Goal: Task Accomplishment & Management: Manage account settings

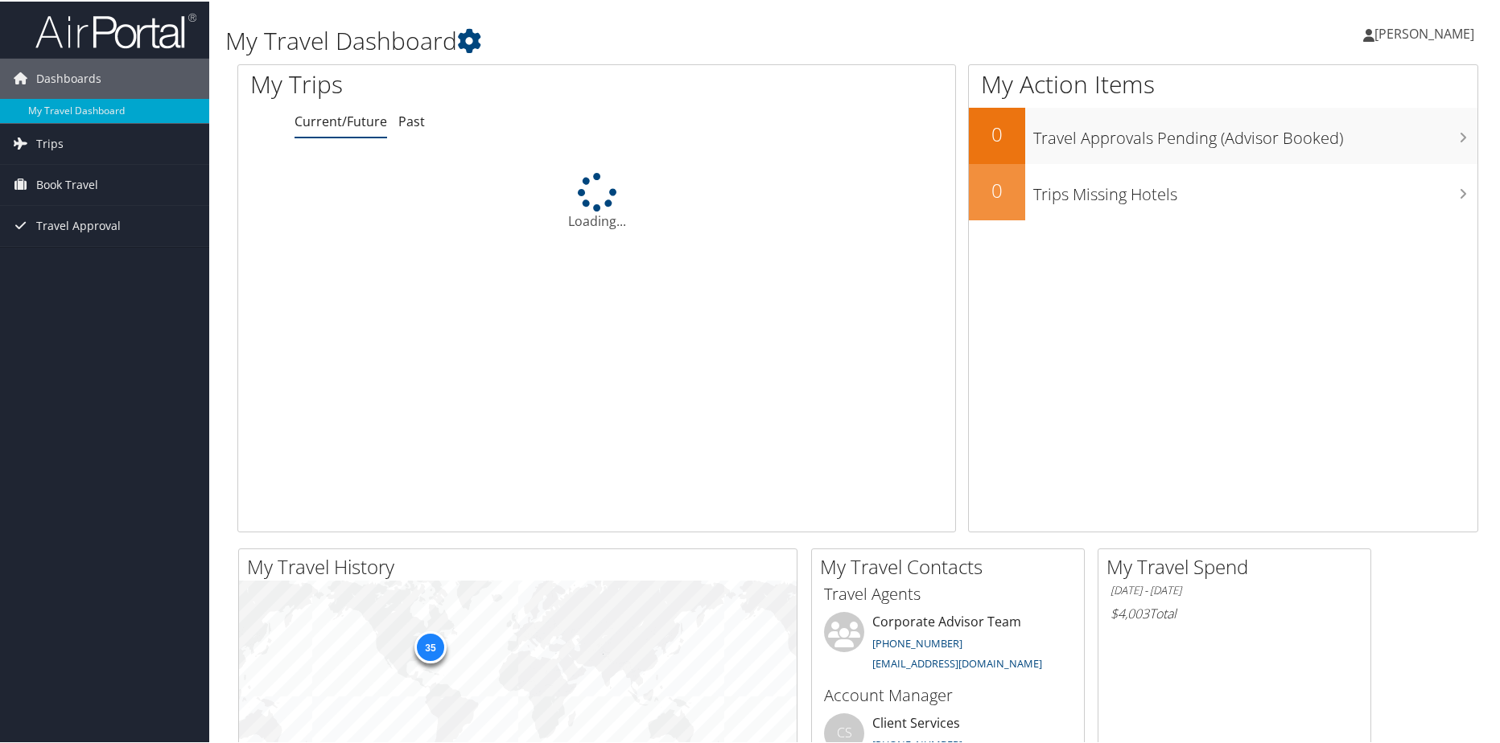
click at [1406, 31] on span "[PERSON_NAME]" at bounding box center [1424, 32] width 100 height 18
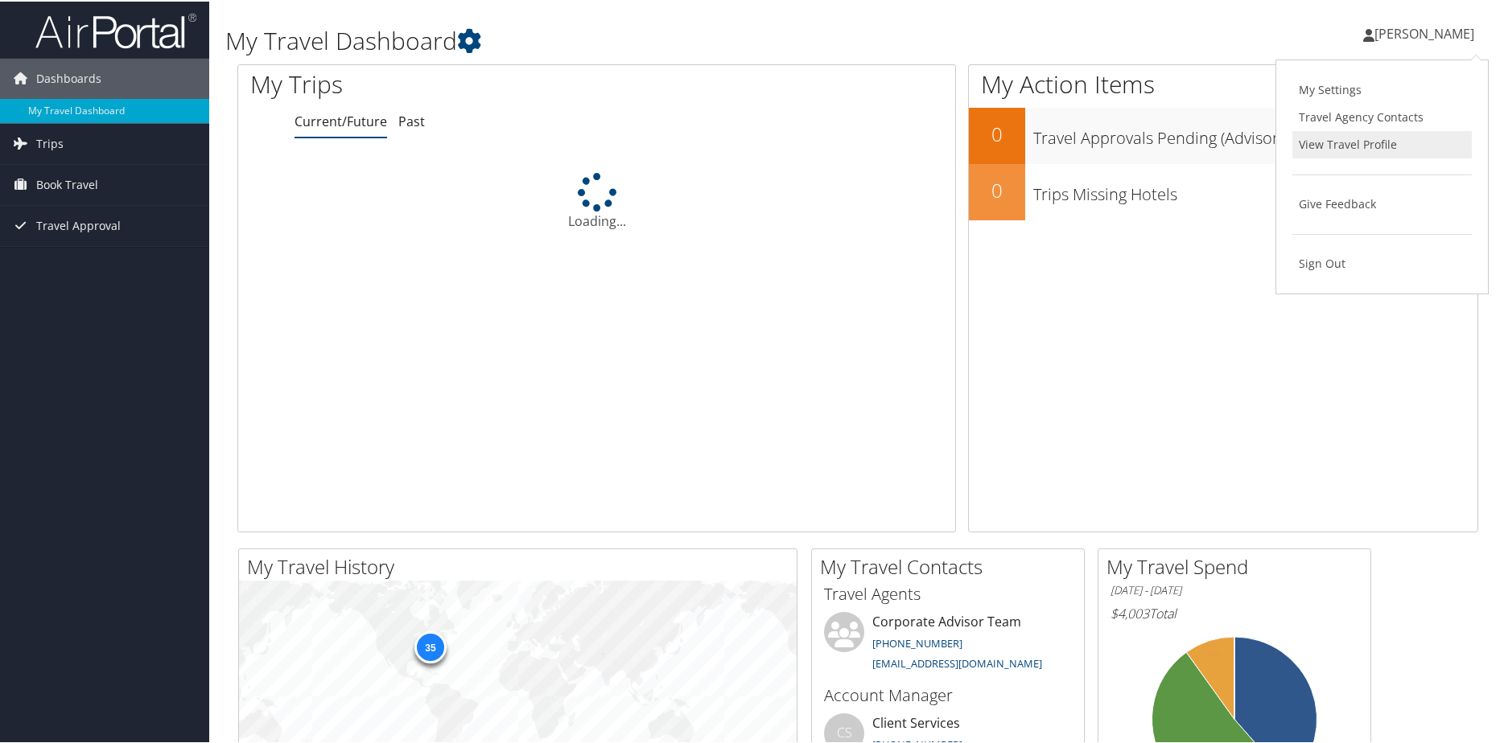
click at [1338, 142] on link "View Travel Profile" at bounding box center [1381, 143] width 179 height 27
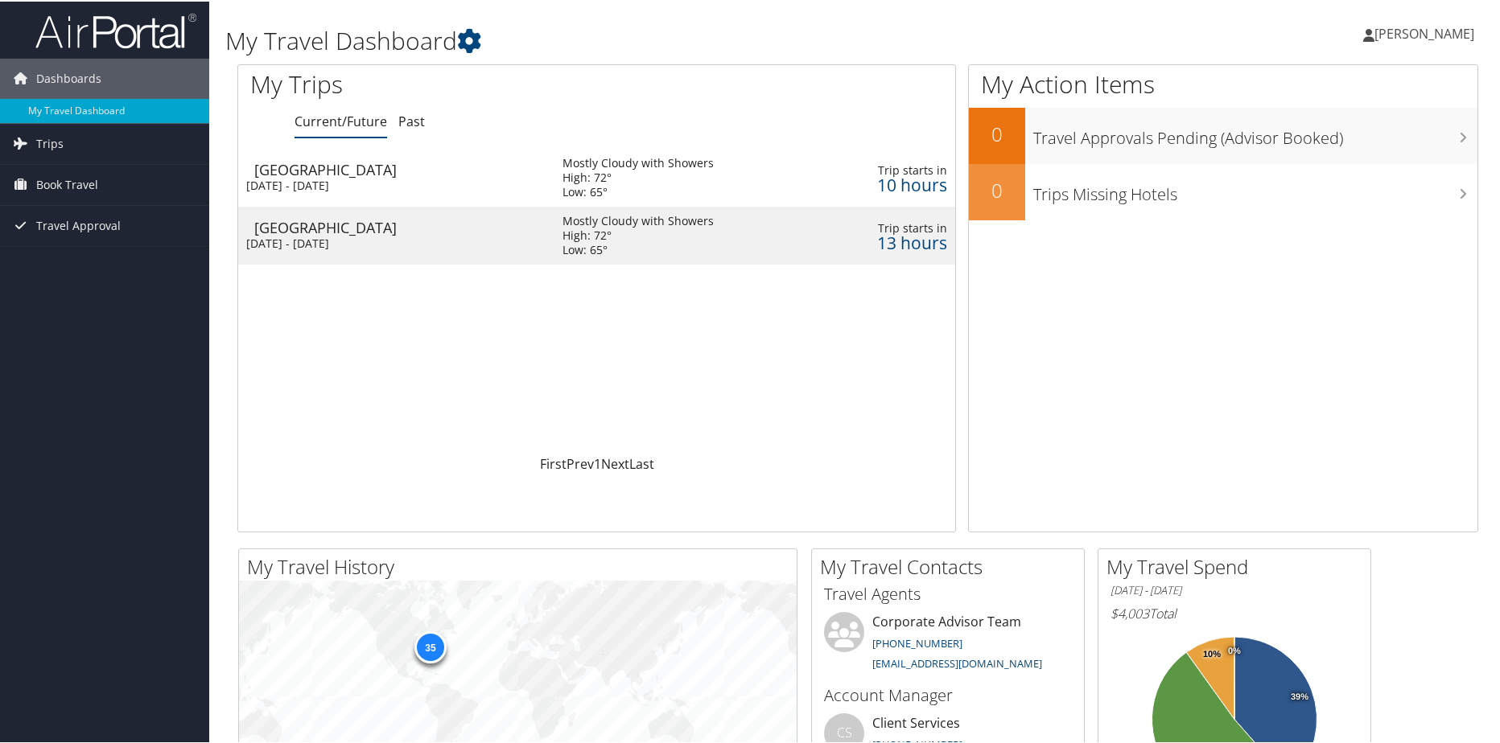
click at [1377, 36] on span "[PERSON_NAME]" at bounding box center [1424, 32] width 100 height 18
click at [1340, 141] on link "View Travel Profile" at bounding box center [1381, 143] width 179 height 27
